Goal: Task Accomplishment & Management: Use online tool/utility

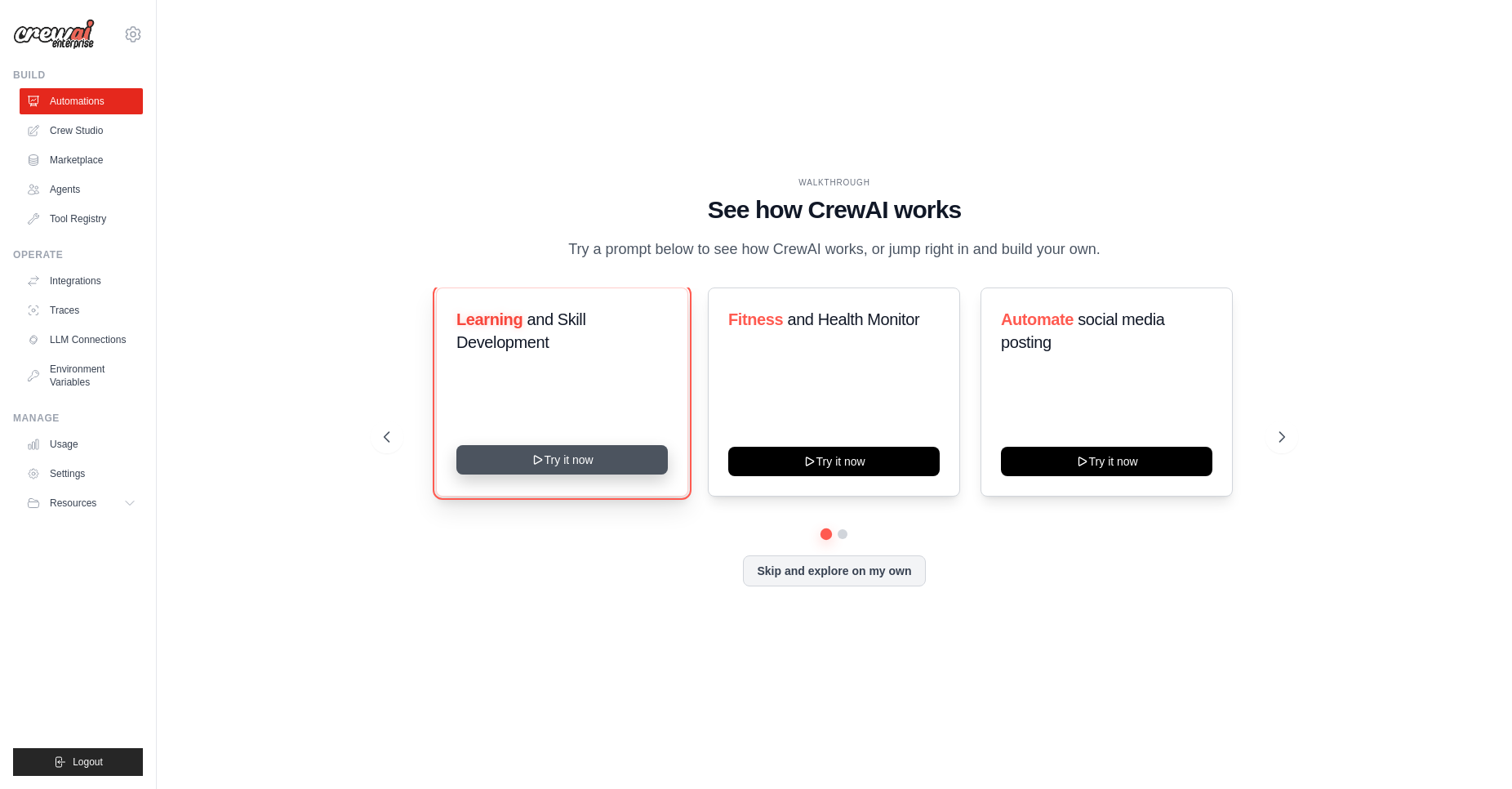
click at [571, 458] on button "Try it now" at bounding box center [562, 460] width 212 height 30
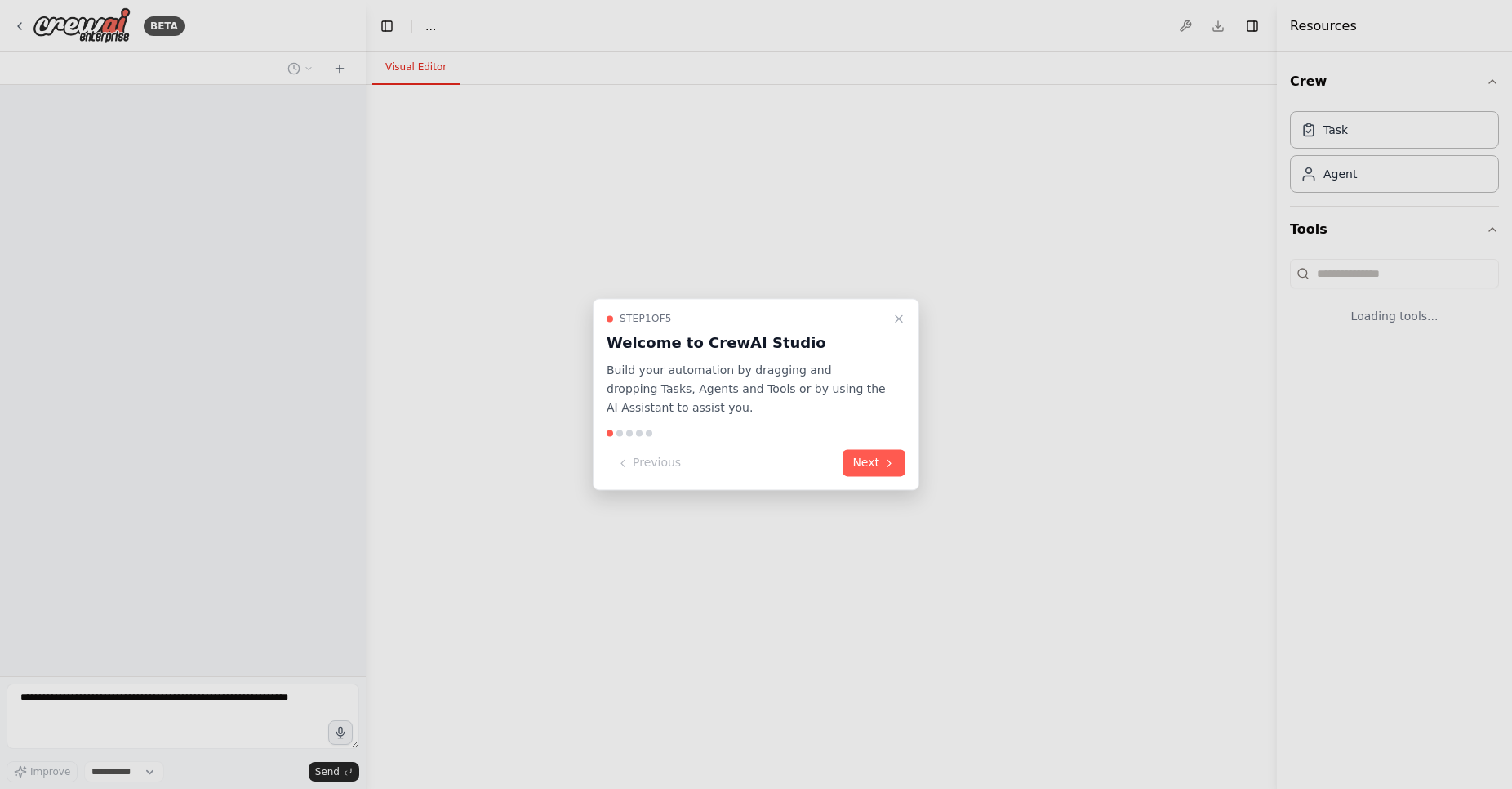
select select "****"
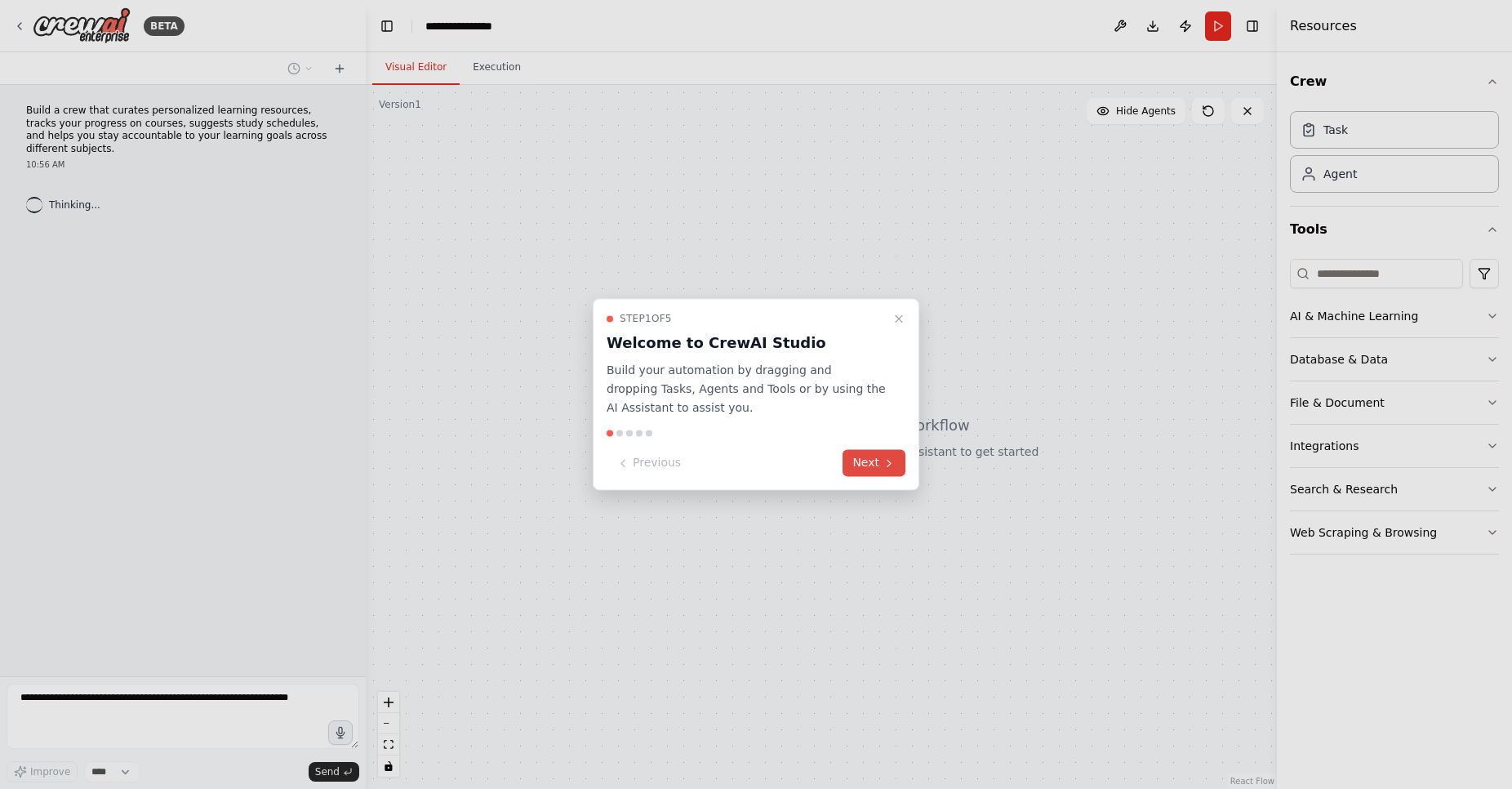
click at [871, 472] on button "Next" at bounding box center [874, 463] width 63 height 27
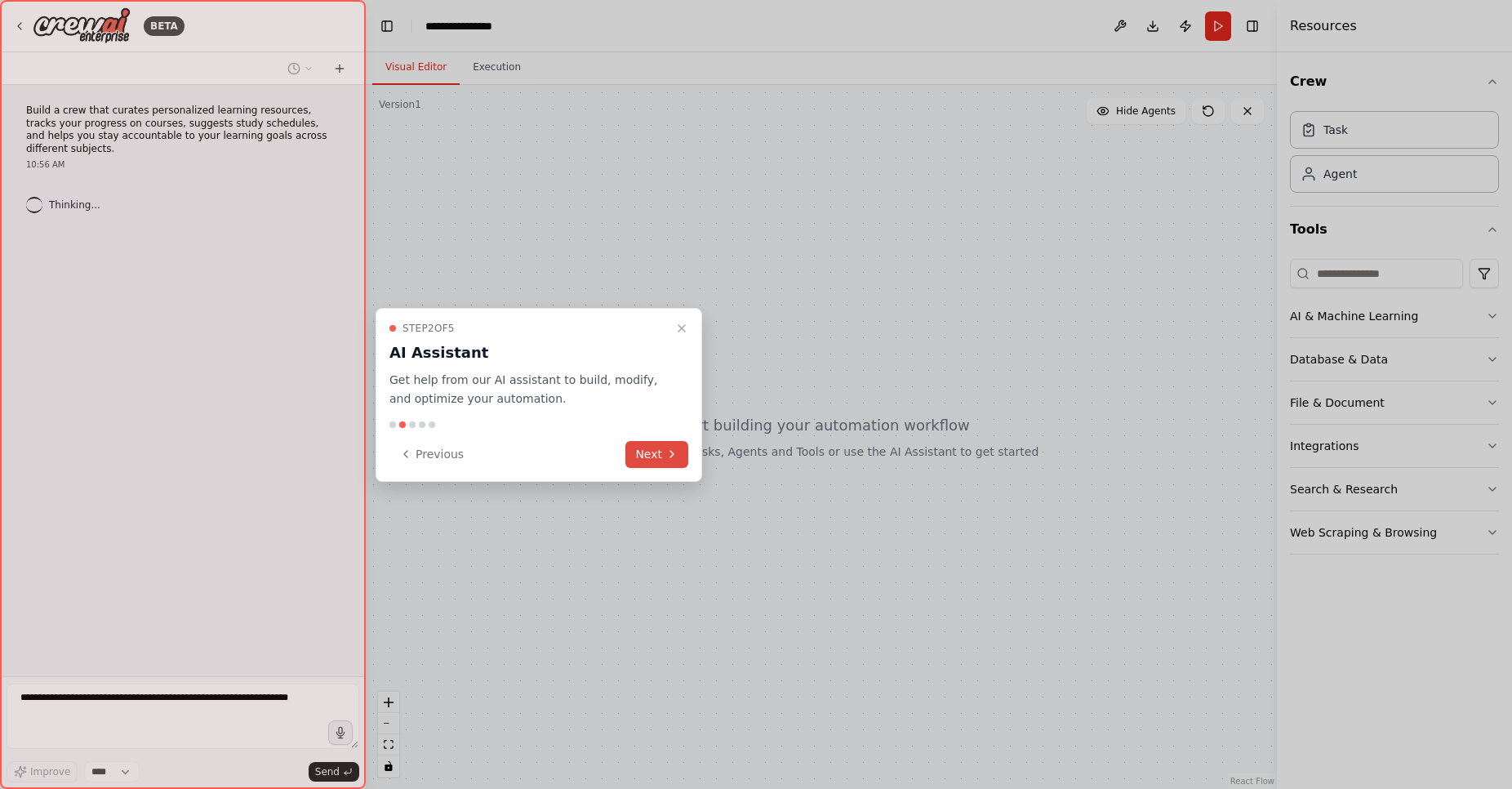
click at [658, 456] on button "Next" at bounding box center [657, 453] width 63 height 27
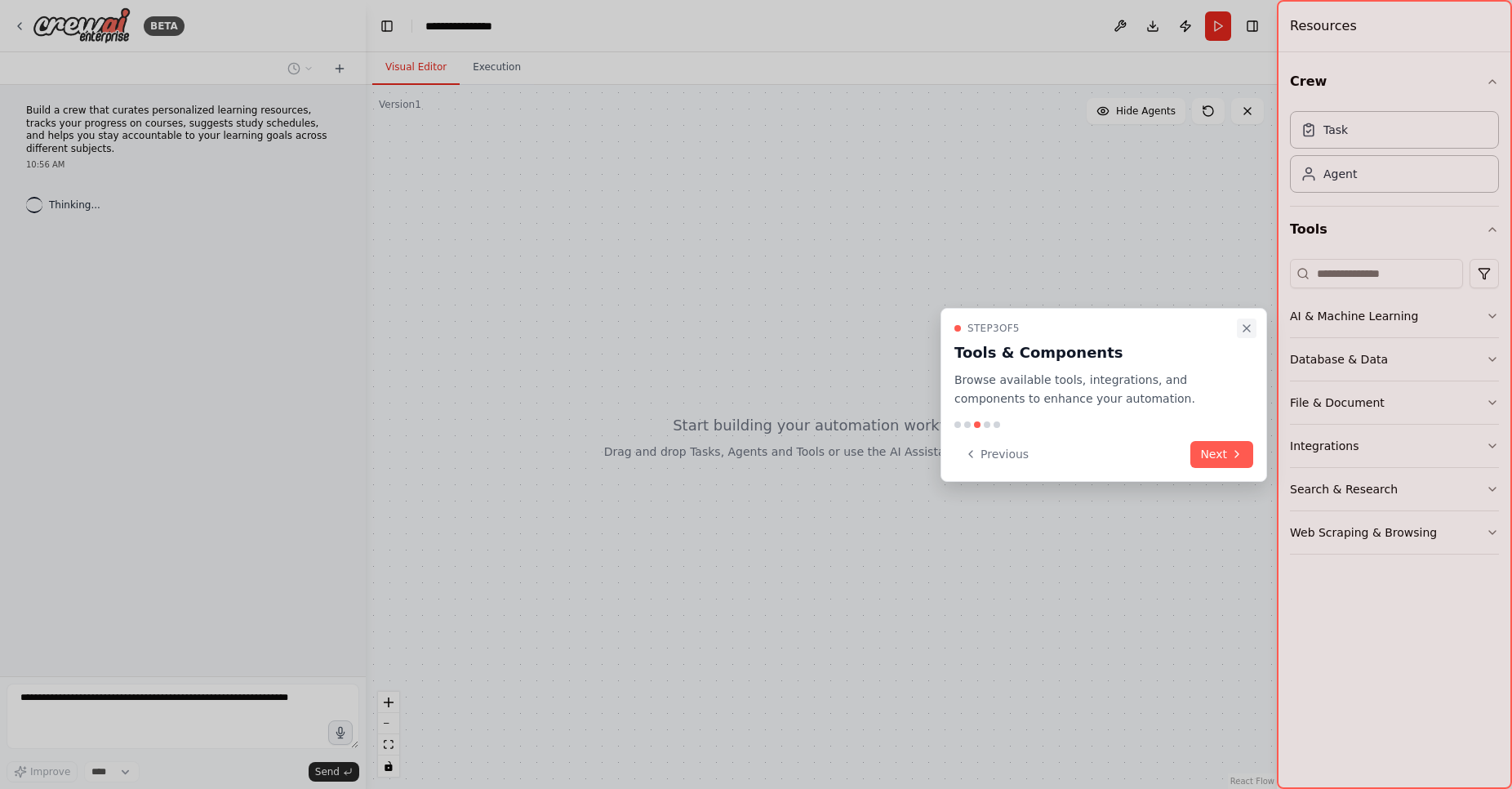
click at [1247, 329] on icon "Close walkthrough" at bounding box center [1246, 328] width 13 height 13
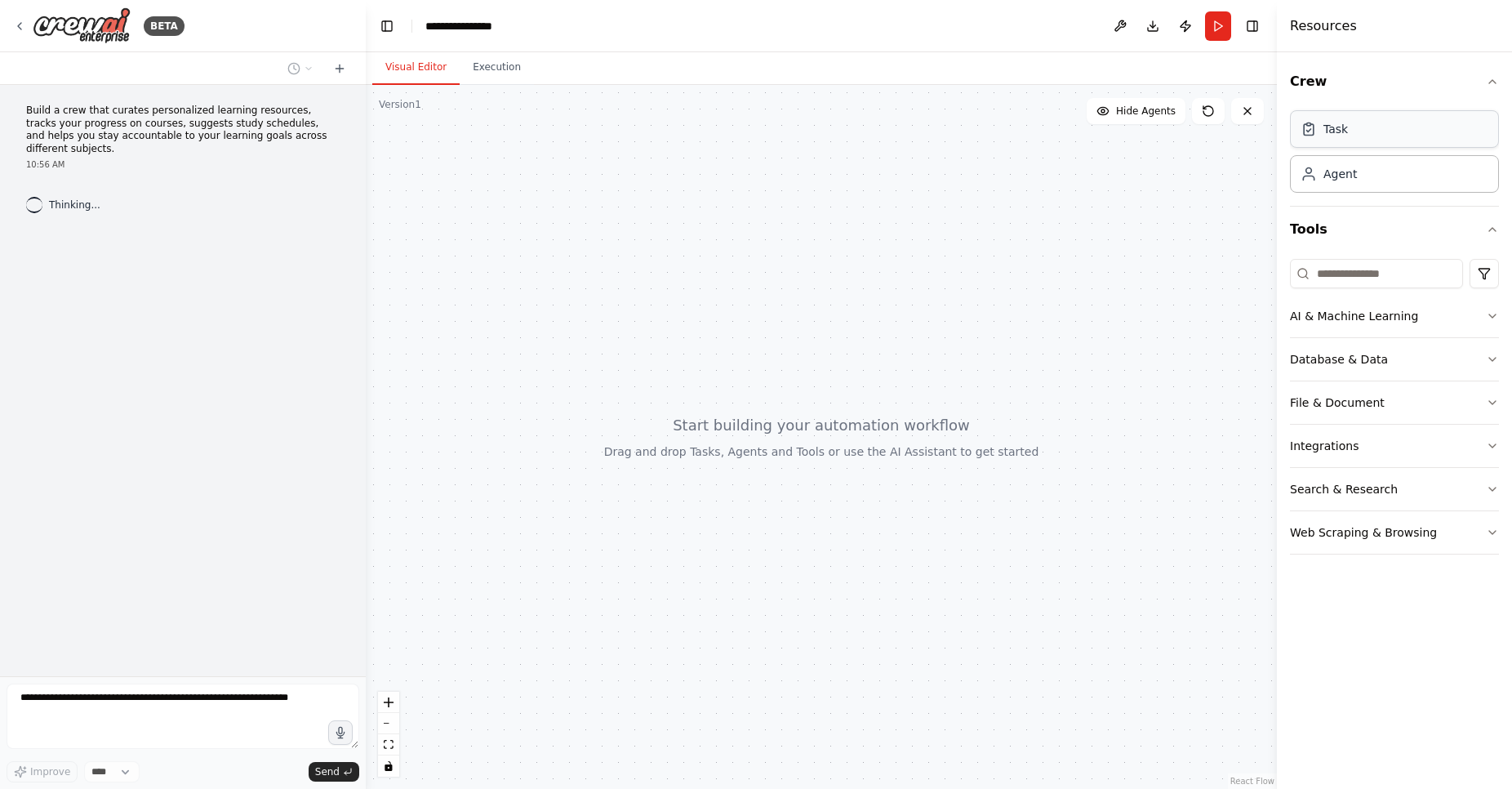
click at [1374, 122] on div "Task" at bounding box center [1393, 129] width 209 height 38
